Goal: Task Accomplishment & Management: Manage account settings

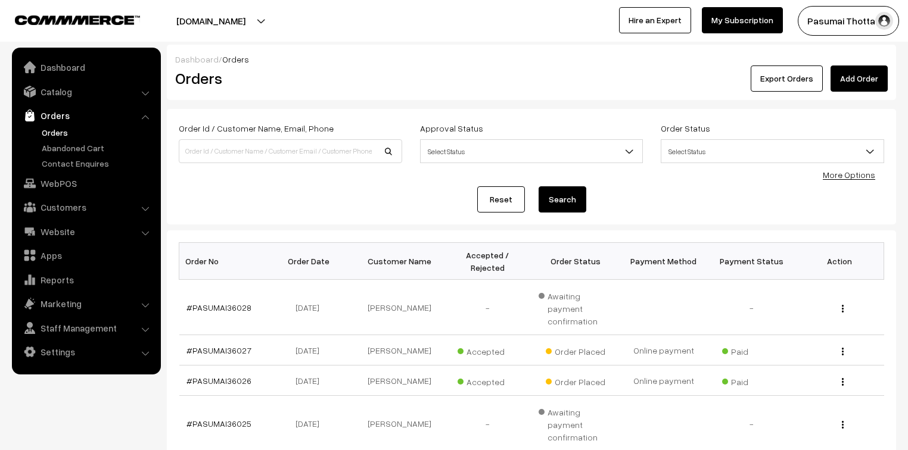
click at [839, 178] on link "More Options" at bounding box center [848, 175] width 52 height 10
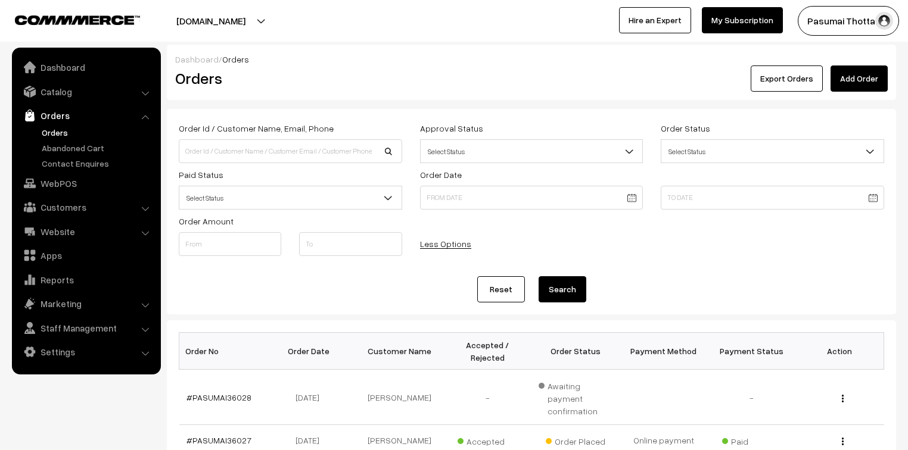
click at [323, 196] on span "Select Status" at bounding box center [290, 198] width 222 height 21
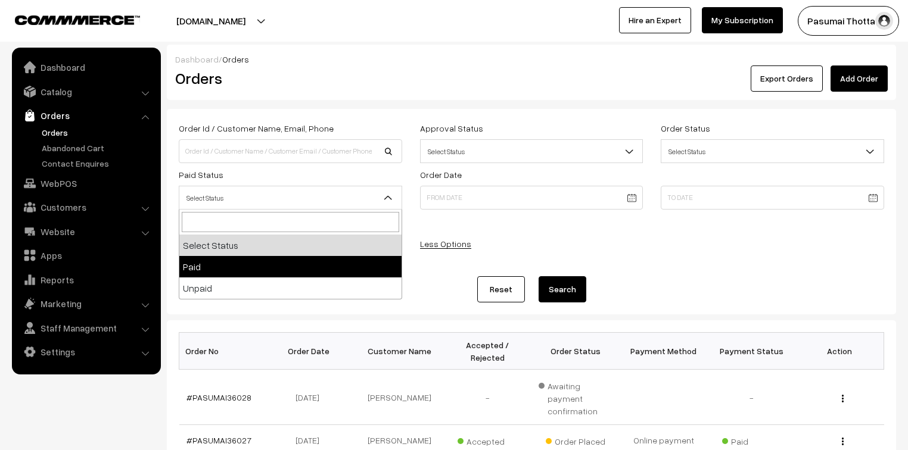
select select "1"
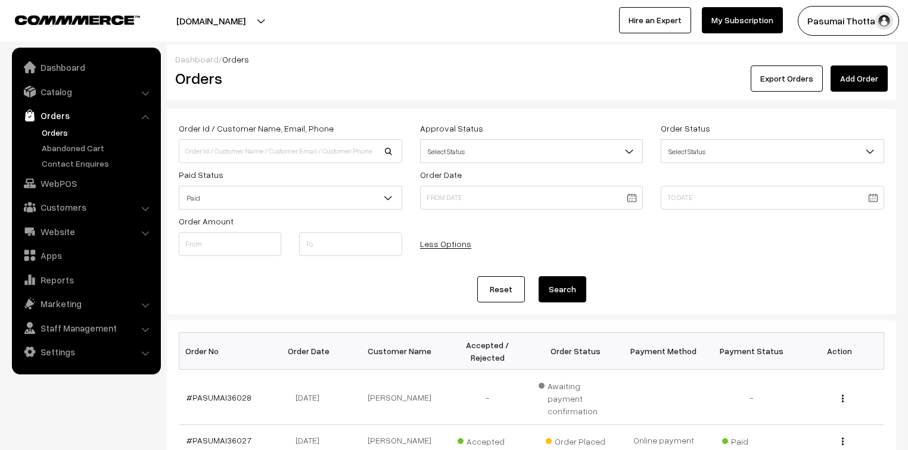
click at [557, 287] on button "Search" at bounding box center [562, 289] width 48 height 26
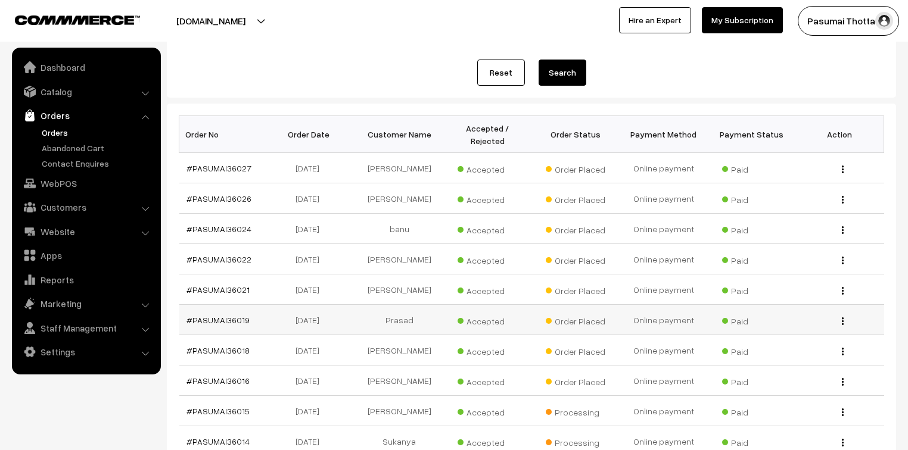
scroll to position [238, 0]
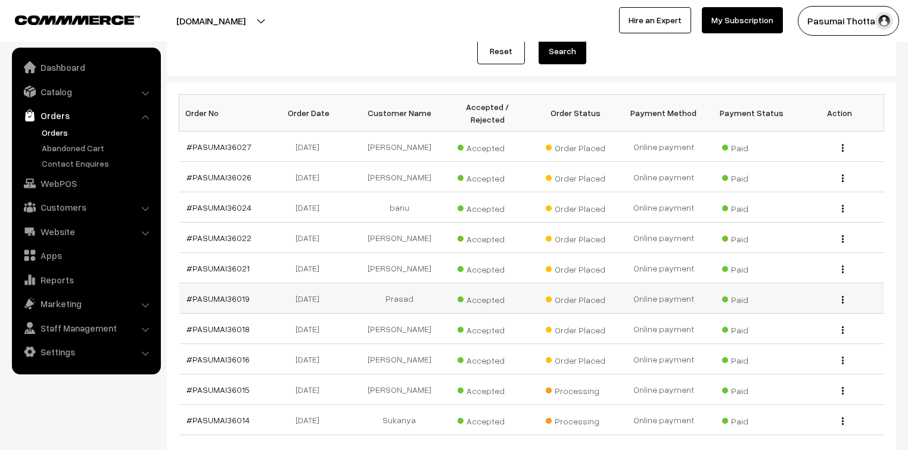
click at [568, 322] on span "Order Placed" at bounding box center [576, 328] width 60 height 15
